Goal: Obtain resource: Download file/media

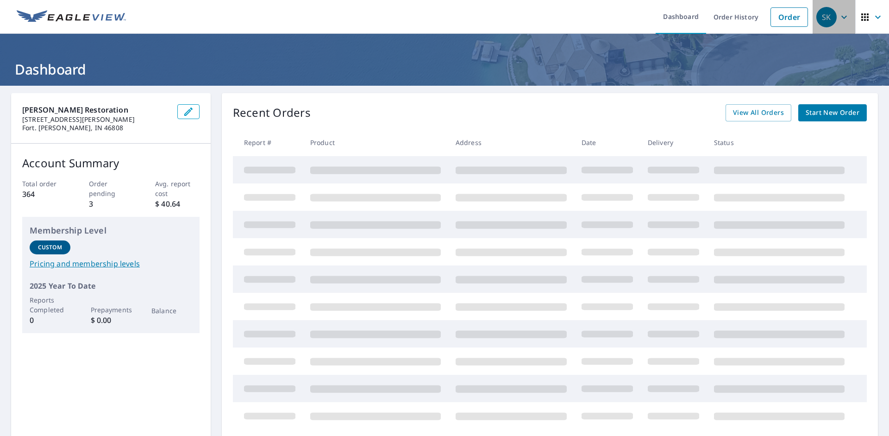
click at [839, 18] on icon "button" at bounding box center [843, 17] width 11 height 11
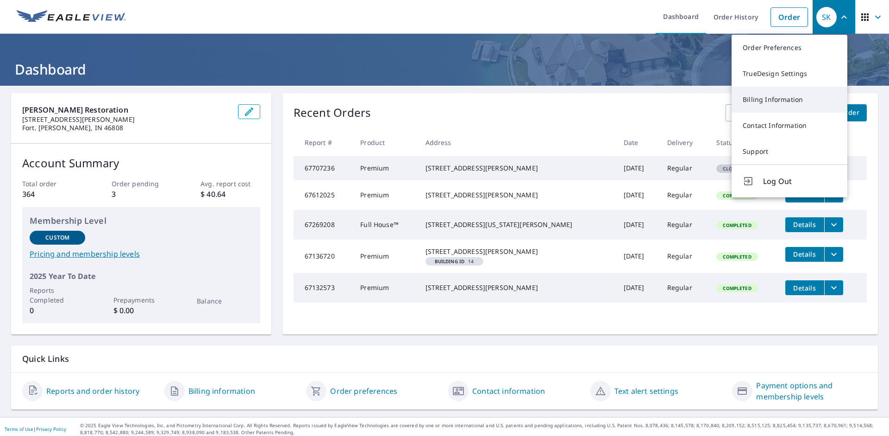
click at [783, 99] on link "Billing Information" at bounding box center [789, 100] width 116 height 26
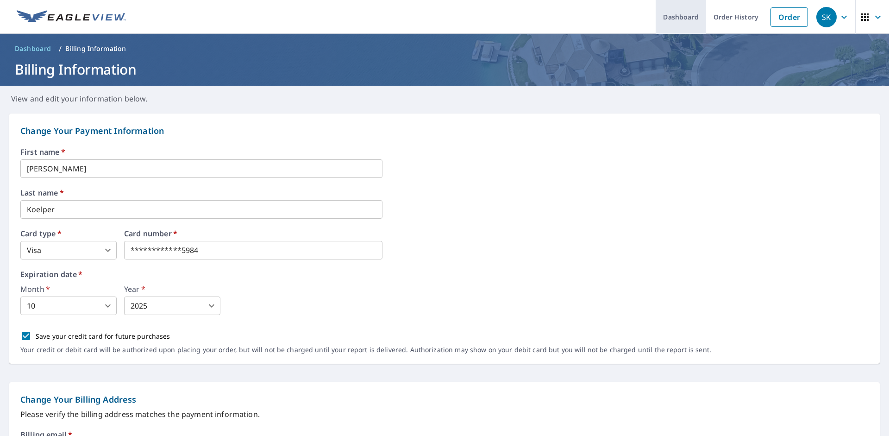
click at [667, 16] on link "Dashboard" at bounding box center [680, 17] width 50 height 34
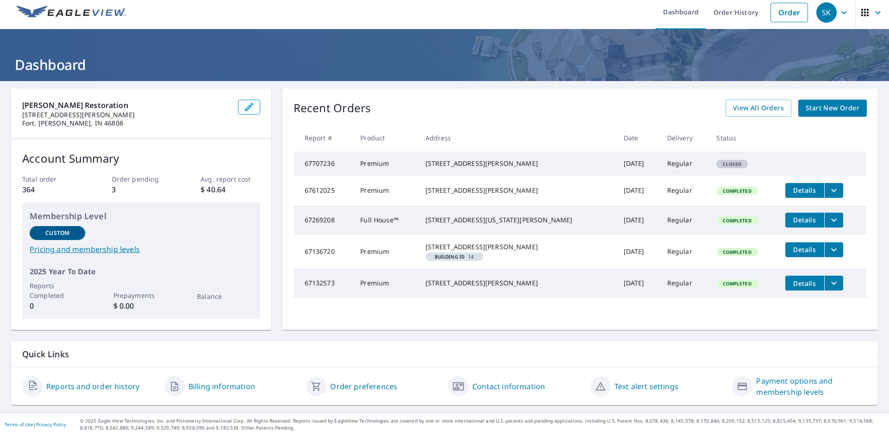
scroll to position [13, 0]
click at [94, 379] on div "Reports and order history" at bounding box center [89, 386] width 135 height 22
click at [81, 387] on link "Reports and order history" at bounding box center [92, 386] width 93 height 11
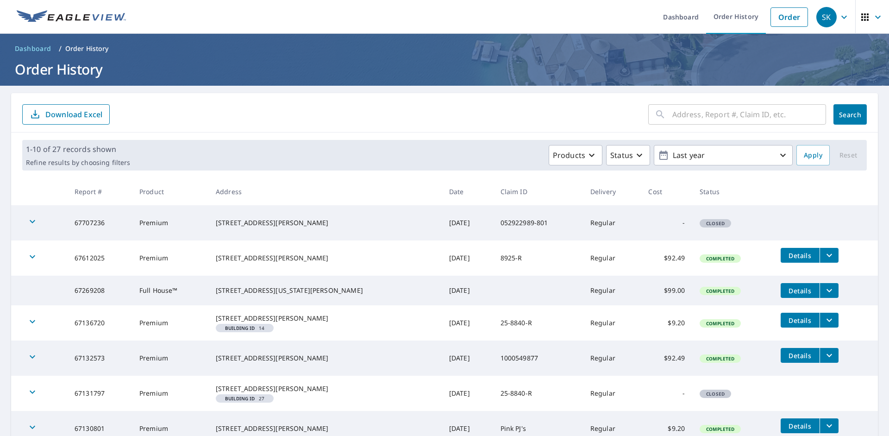
click at [30, 262] on icon "button" at bounding box center [32, 256] width 11 height 11
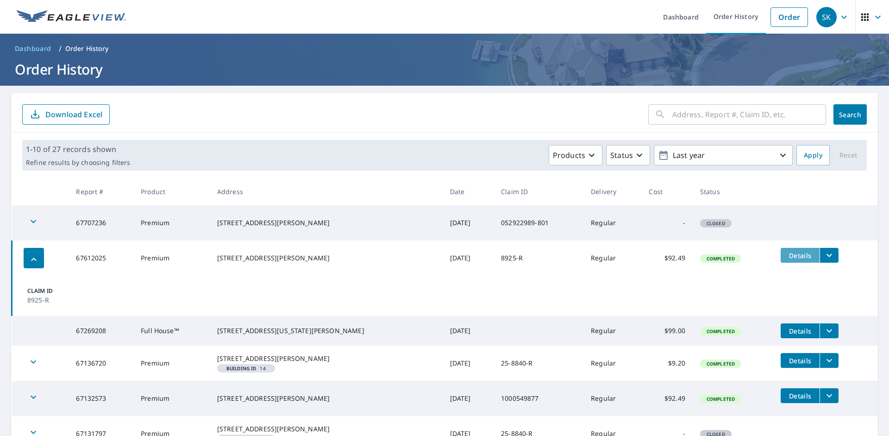
click at [788, 256] on span "Details" at bounding box center [800, 255] width 28 height 9
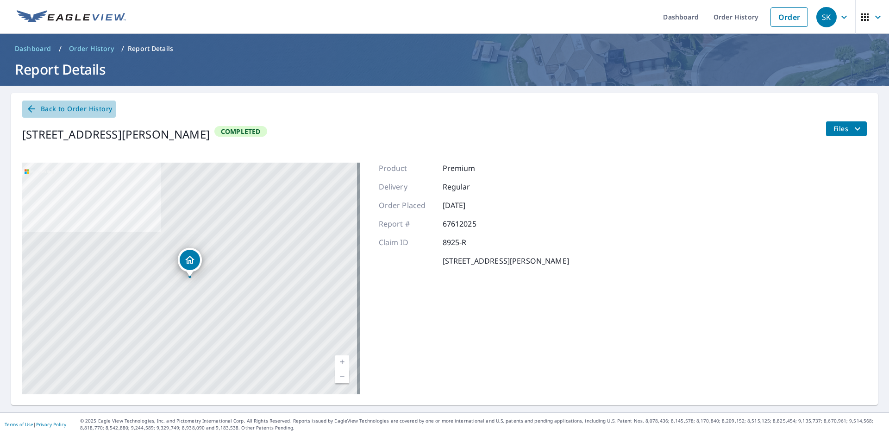
click at [35, 109] on icon at bounding box center [31, 108] width 7 height 7
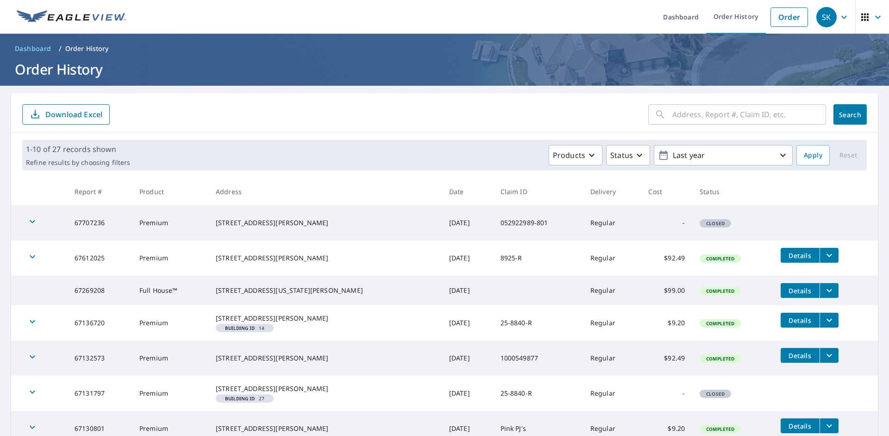
click at [826, 255] on icon "filesDropdownBtn-67612025" at bounding box center [829, 255] width 6 height 3
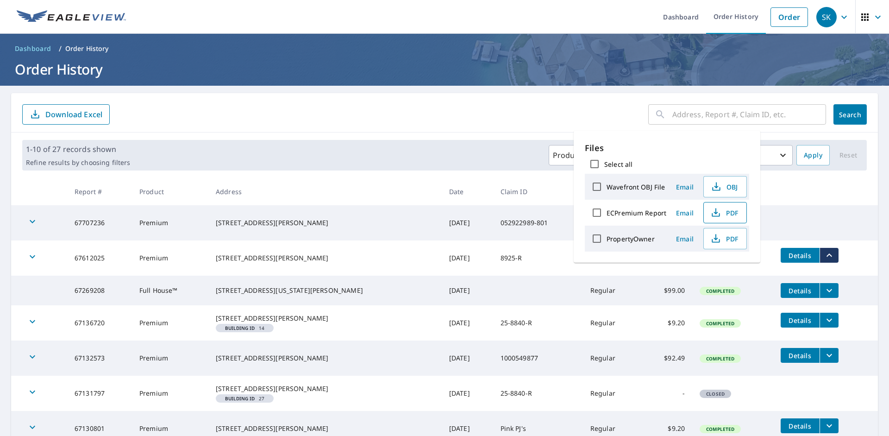
click at [728, 211] on span "PDF" at bounding box center [724, 212] width 30 height 11
click at [863, 227] on tr "67707236 Premium [STREET_ADDRESS][PERSON_NAME] [DATE] 052922989-801 Regular - C…" at bounding box center [444, 222] width 867 height 35
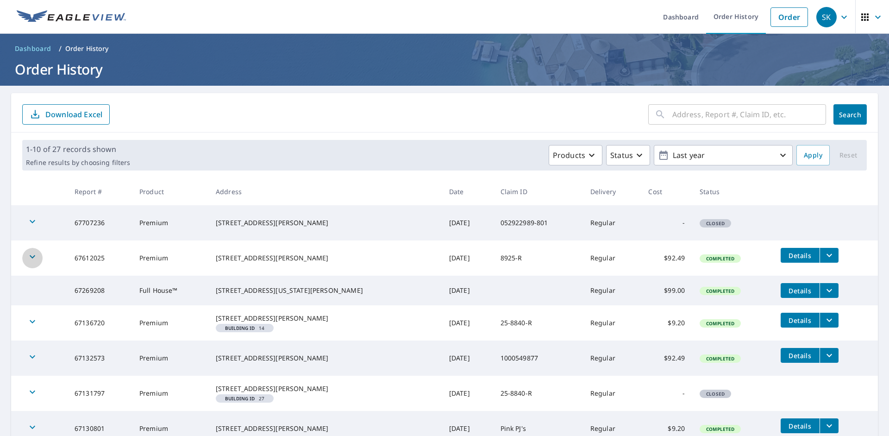
click at [31, 261] on icon "button" at bounding box center [32, 256] width 11 height 11
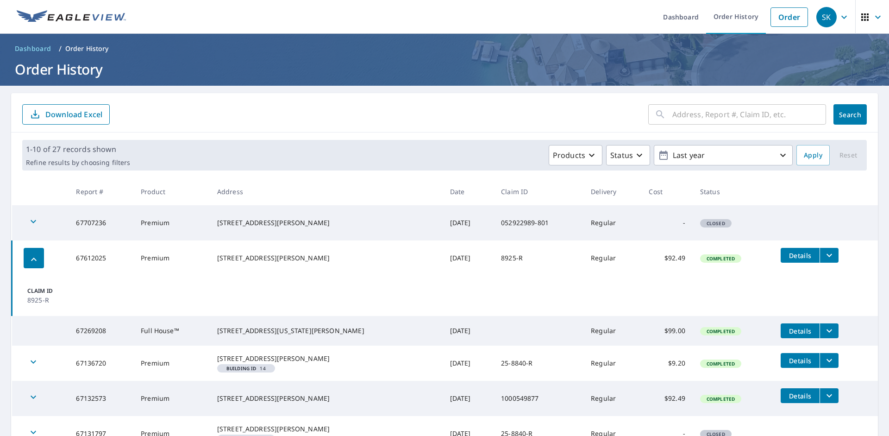
click at [97, 257] on td "67612025" at bounding box center [101, 257] width 65 height 35
click at [636, 280] on td "Claim ID 8925-R" at bounding box center [445, 295] width 866 height 40
click at [643, 259] on td "$92.49" at bounding box center [666, 257] width 51 height 35
drag, startPoint x: 647, startPoint y: 256, endPoint x: 653, endPoint y: 256, distance: 6.5
click at [648, 256] on td "$92.49" at bounding box center [666, 257] width 51 height 35
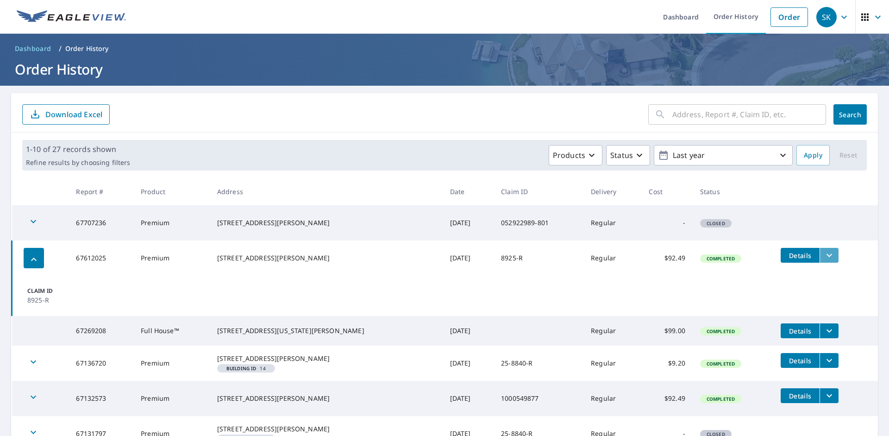
click at [824, 252] on icon "filesDropdownBtn-67612025" at bounding box center [829, 255] width 11 height 11
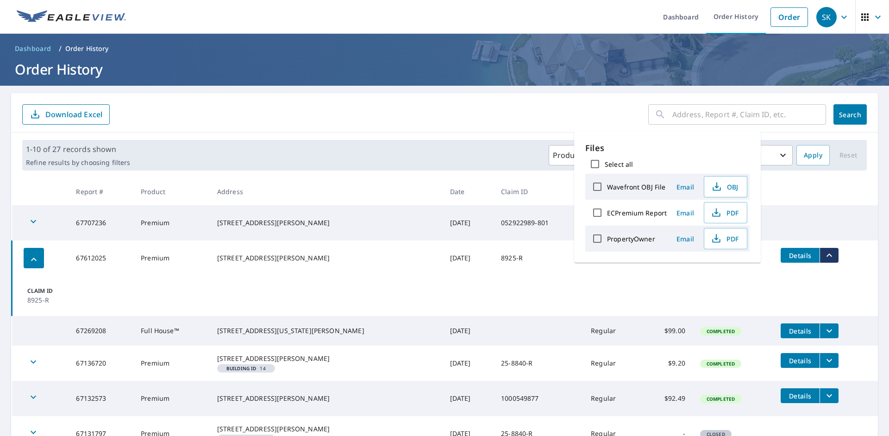
click at [824, 252] on icon "filesDropdownBtn-67612025" at bounding box center [829, 255] width 11 height 11
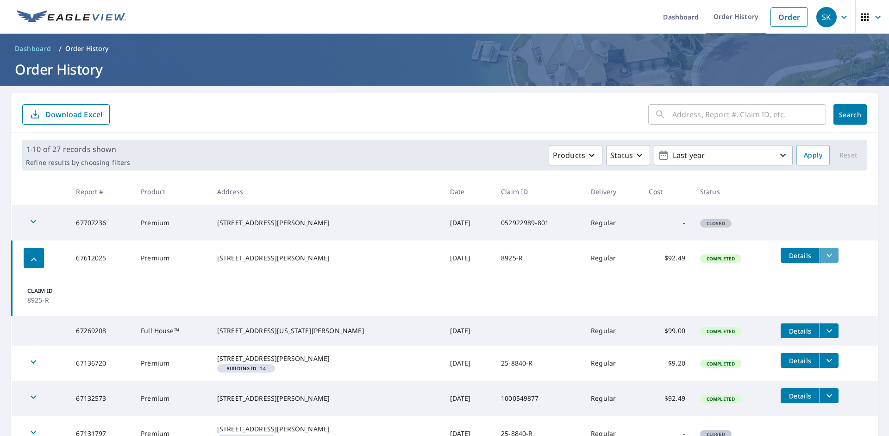
click at [819, 253] on button "filesDropdownBtn-67612025" at bounding box center [828, 255] width 19 height 15
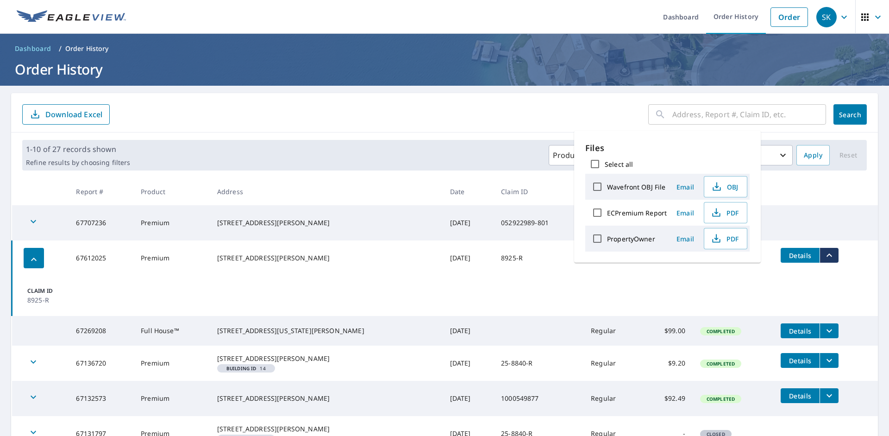
click at [108, 285] on td "Claim ID 8925-R" at bounding box center [445, 295] width 866 height 40
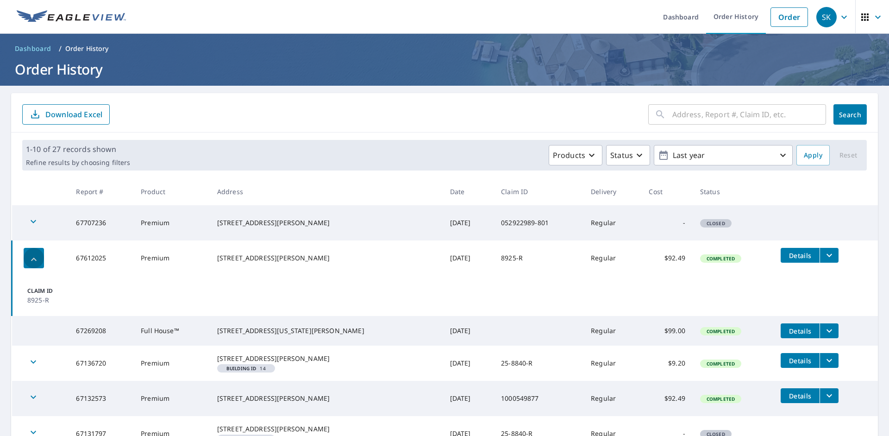
click at [35, 267] on div "button" at bounding box center [34, 258] width 20 height 20
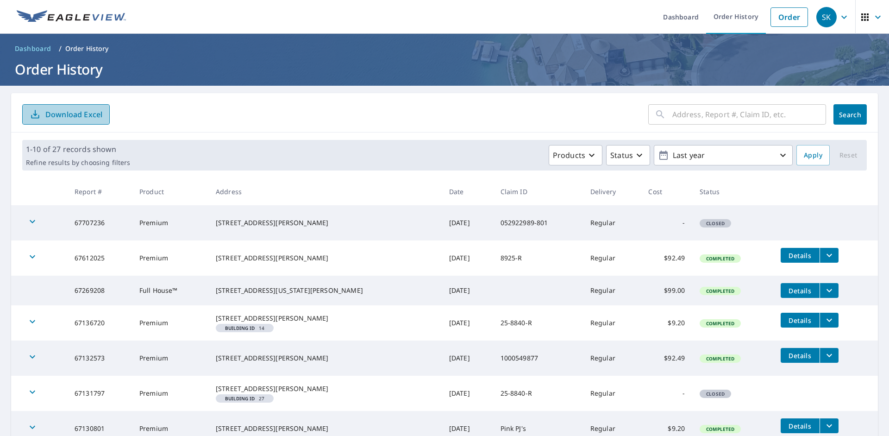
click at [53, 115] on p "Download Excel" at bounding box center [73, 114] width 57 height 10
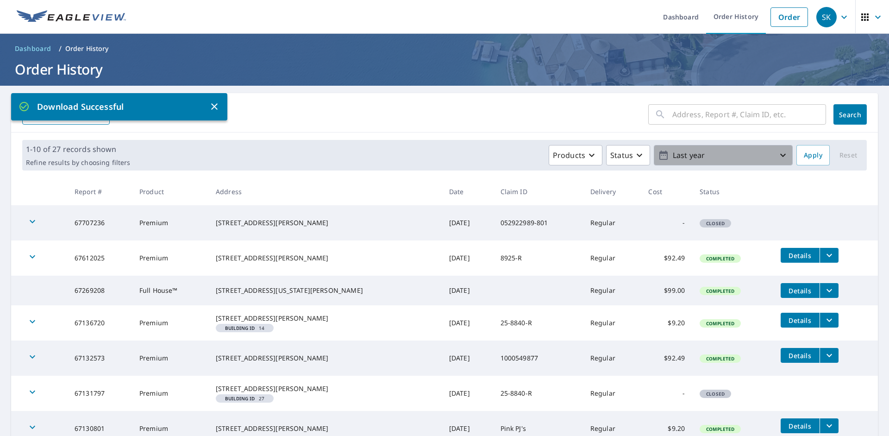
click at [777, 156] on icon "button" at bounding box center [782, 155] width 11 height 11
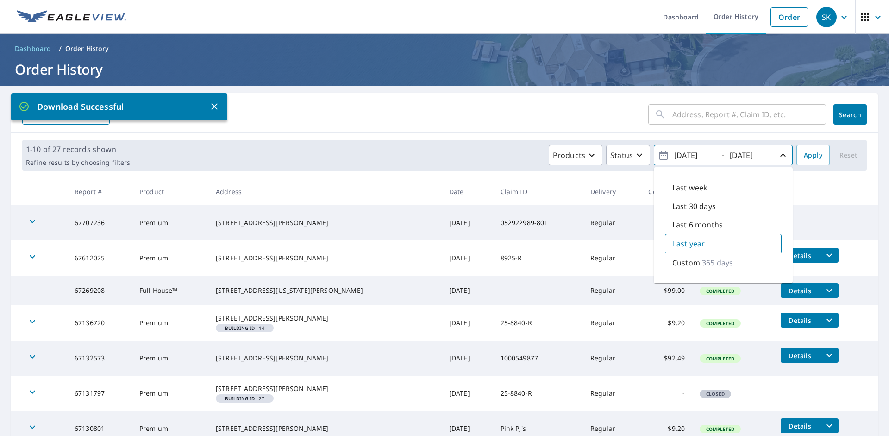
click at [697, 208] on p "Last 30 days" at bounding box center [694, 205] width 44 height 11
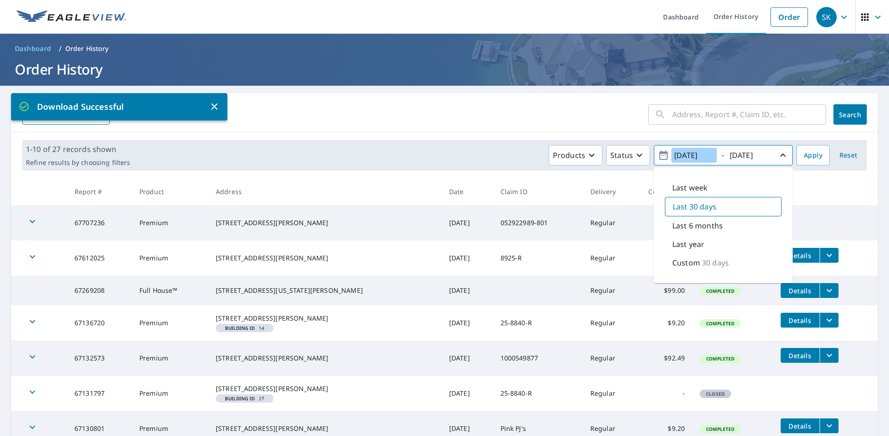
type input "[DATE]"
click at [804, 154] on span "Apply" at bounding box center [813, 156] width 19 height 12
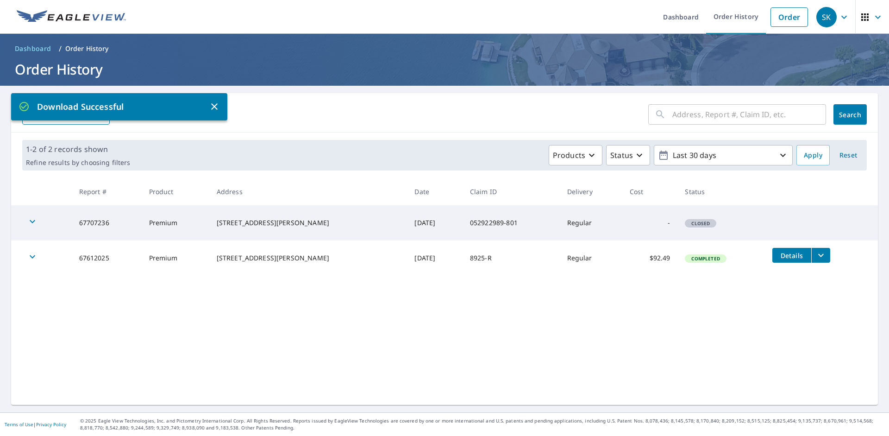
click at [77, 107] on p "Download Successful" at bounding box center [114, 106] width 190 height 12
click at [217, 106] on icon "button" at bounding box center [214, 106] width 11 height 11
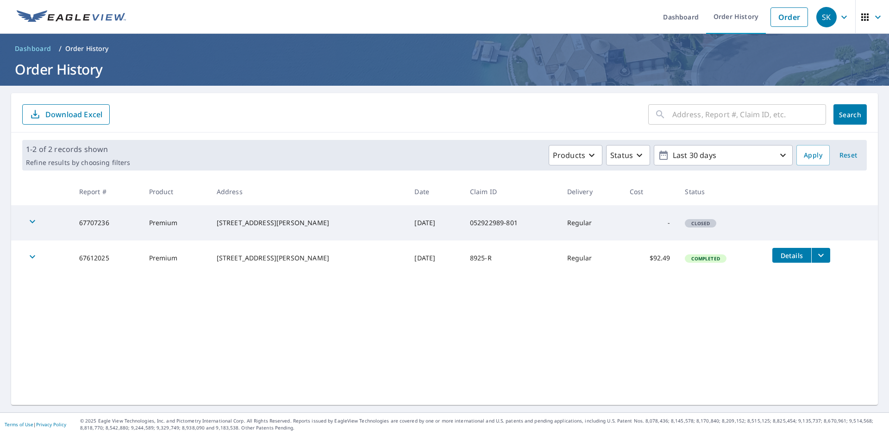
click at [69, 114] on p "Download Excel" at bounding box center [73, 114] width 57 height 10
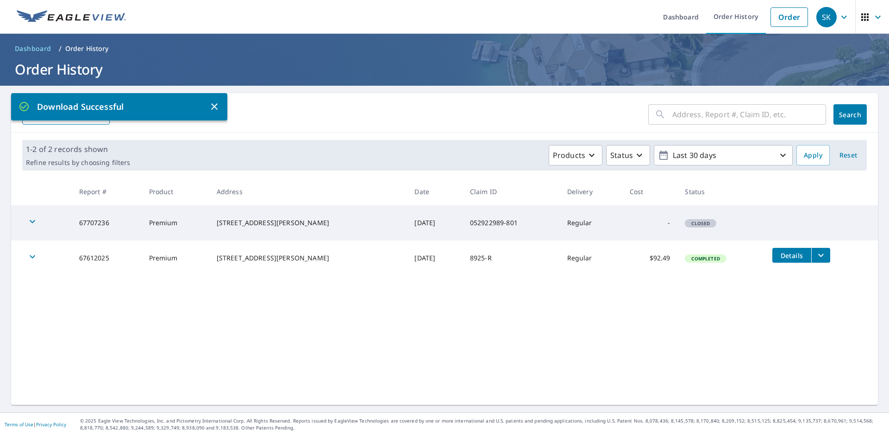
click at [497, 139] on div "1-2 of 2 records shown Refine results by choosing filters Products Status Last …" at bounding box center [444, 154] width 867 height 45
